Goal: Task Accomplishment & Management: Complete application form

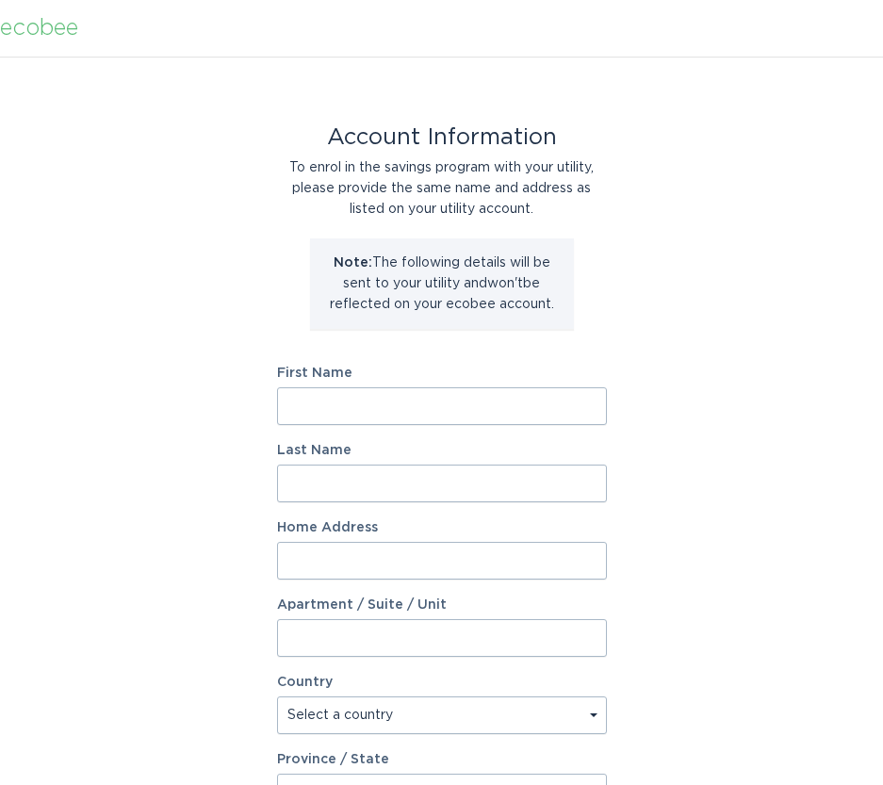
click at [403, 414] on input "First Name" at bounding box center [442, 406] width 330 height 38
type input "Thomas"
type input "Miller"
type input "183 Bailey St"
select select "US"
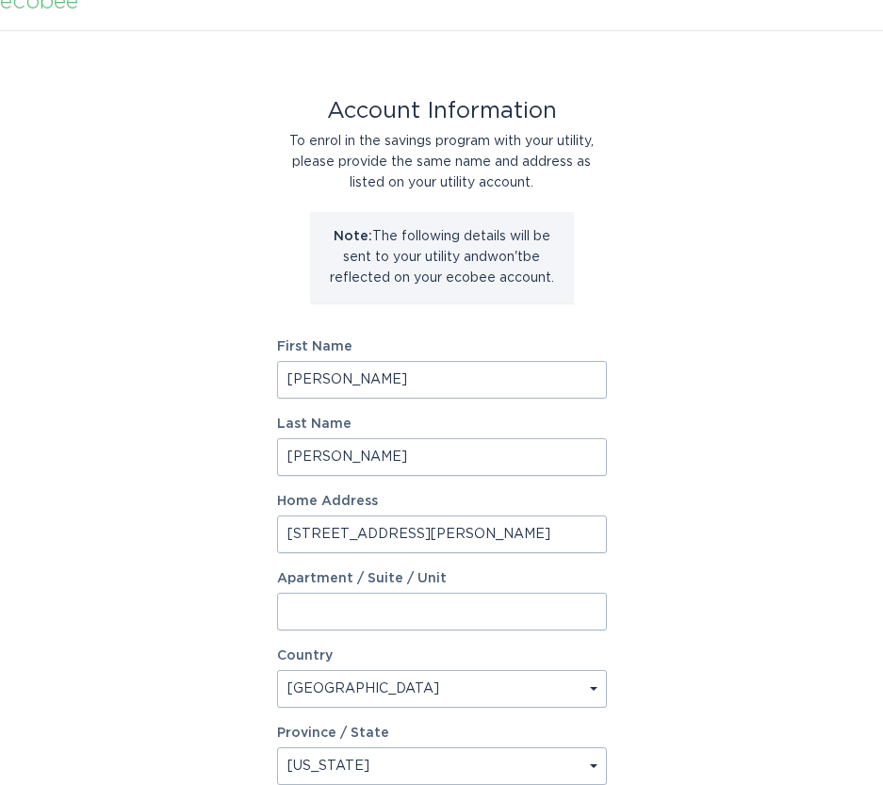
scroll to position [362, 0]
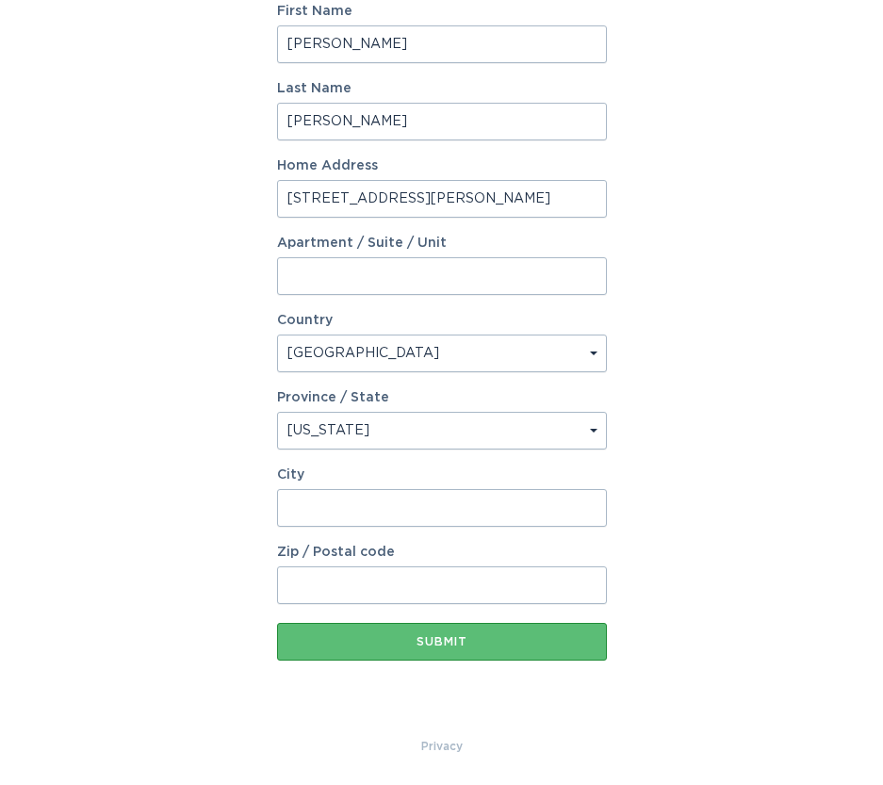
select select "MA"
type input "Canton"
type input "m"
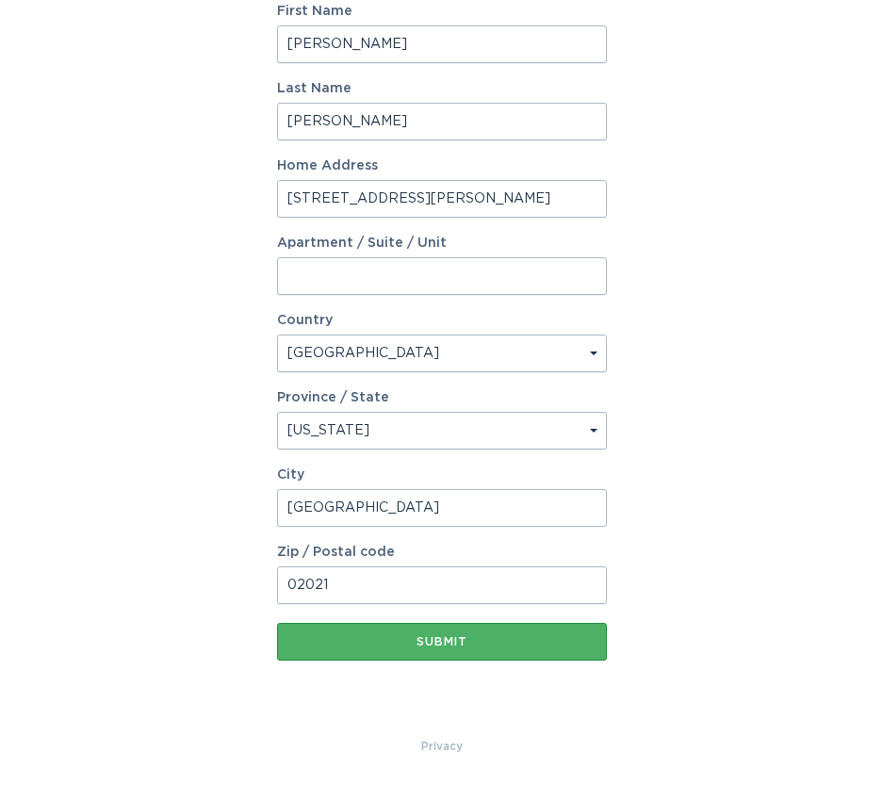
type input "02021"
click at [442, 637] on div "Submit" at bounding box center [442, 641] width 311 height 11
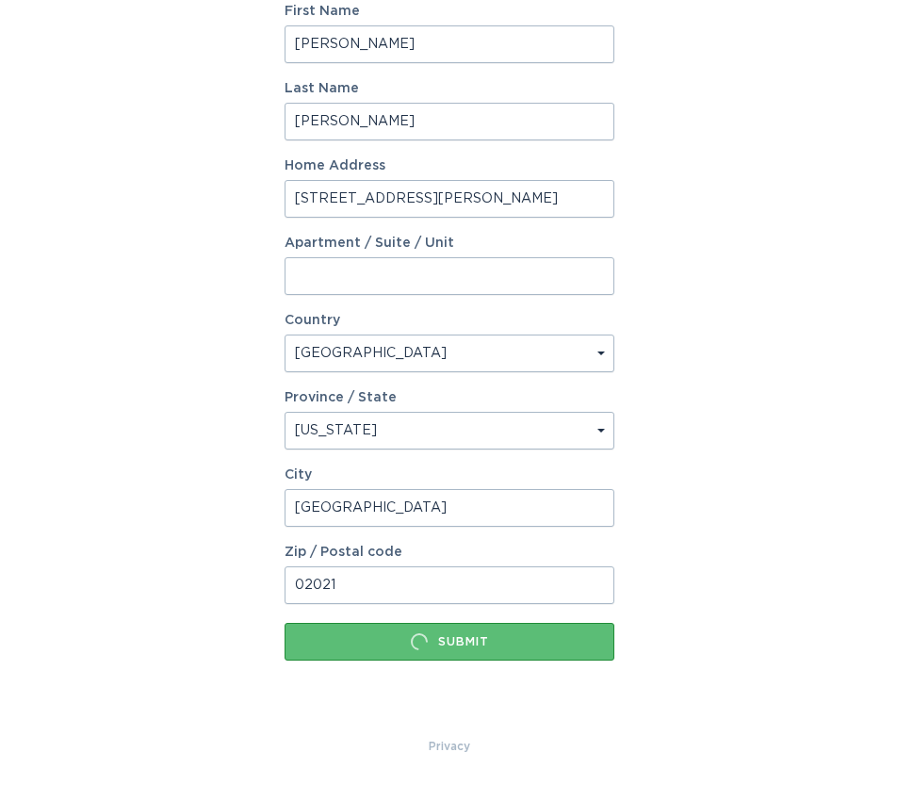
scroll to position [0, 0]
